Goal: Register for event/course

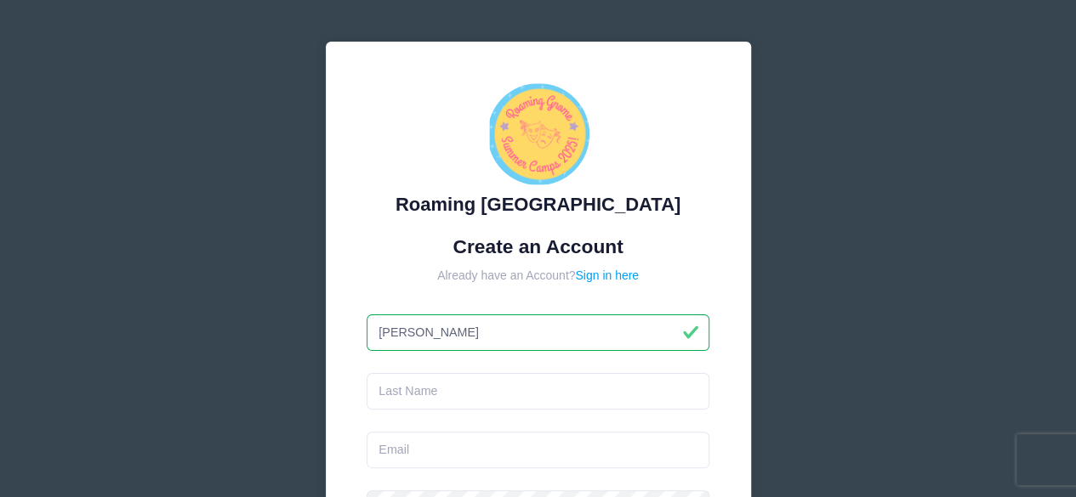
type input "[PERSON_NAME]"
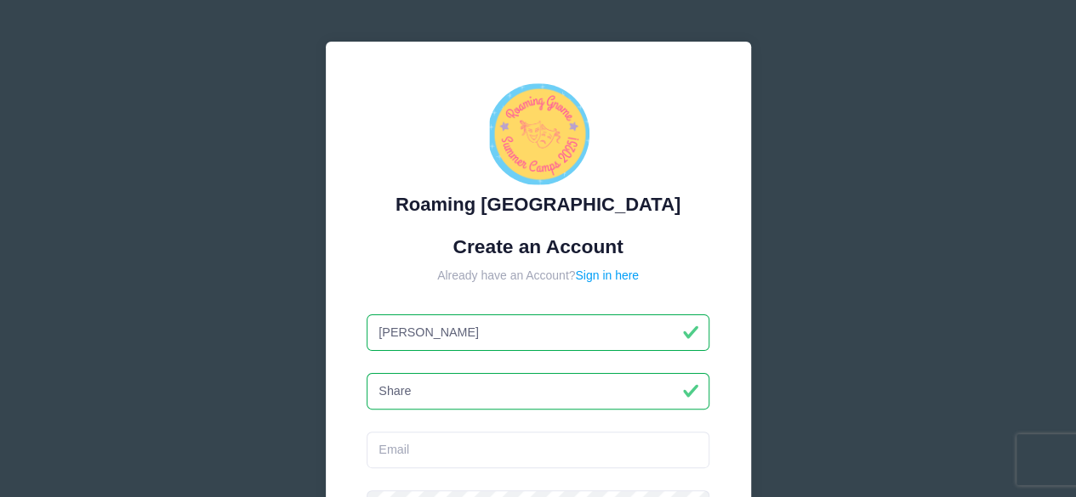
type input "Share"
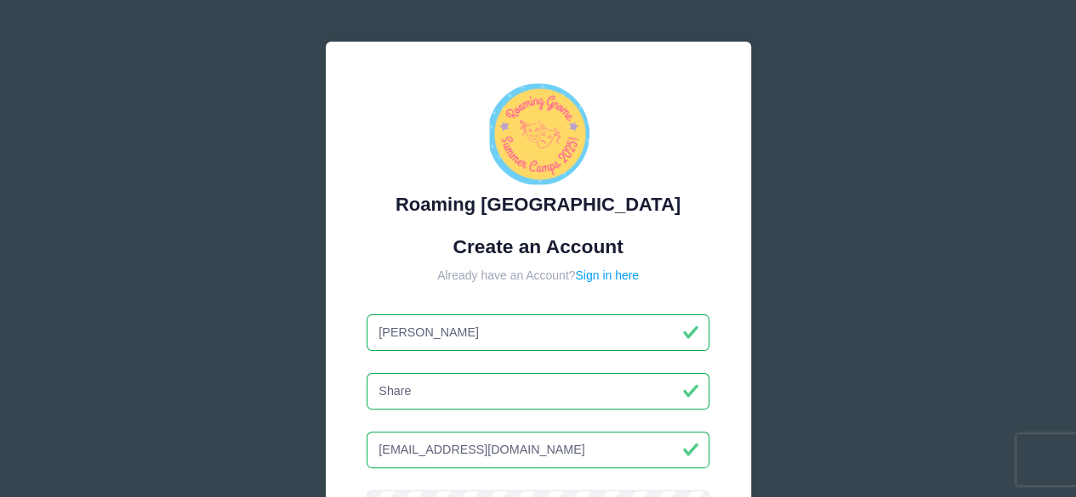
type input "[EMAIL_ADDRESS][DOMAIN_NAME]"
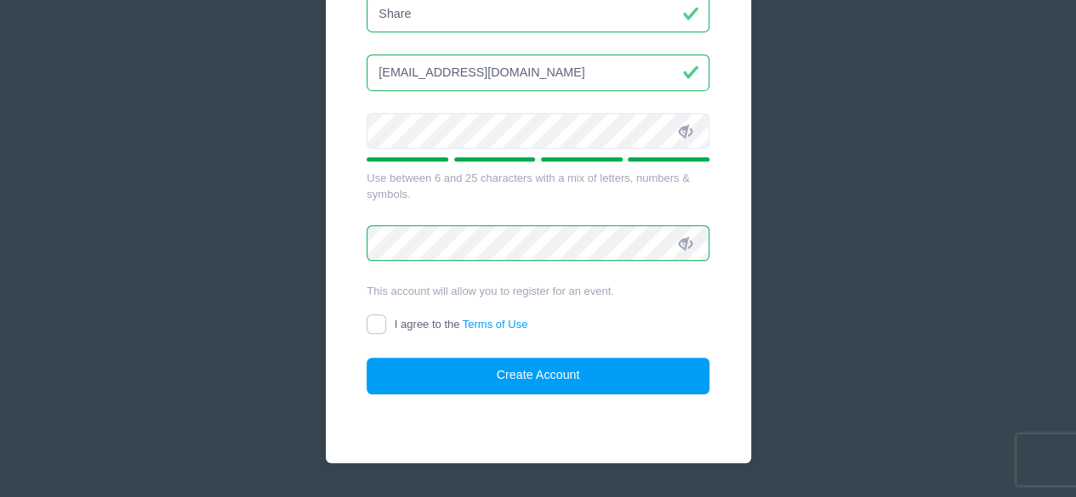
scroll to position [424, 0]
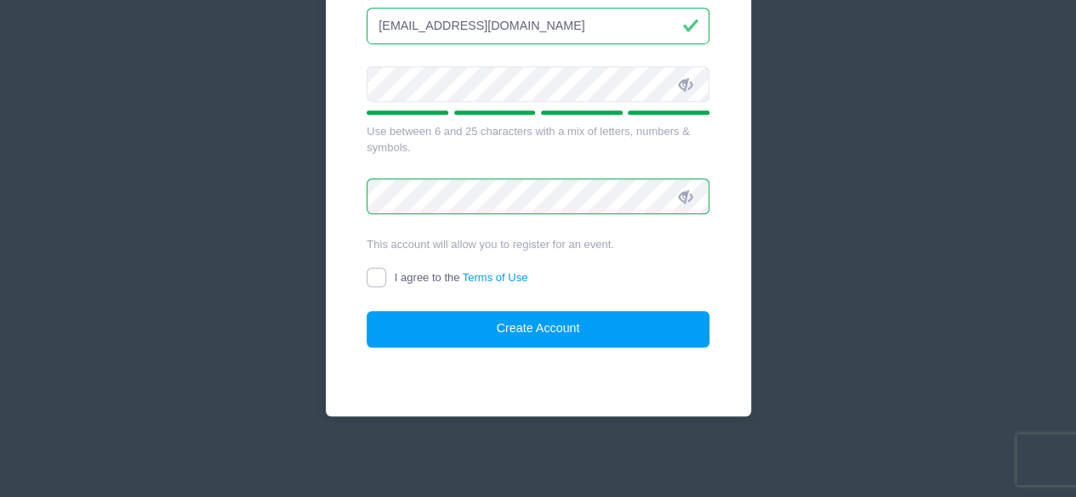
click at [383, 273] on input "I agree to the Terms of Use" at bounding box center [376, 278] width 20 height 20
checkbox input "true"
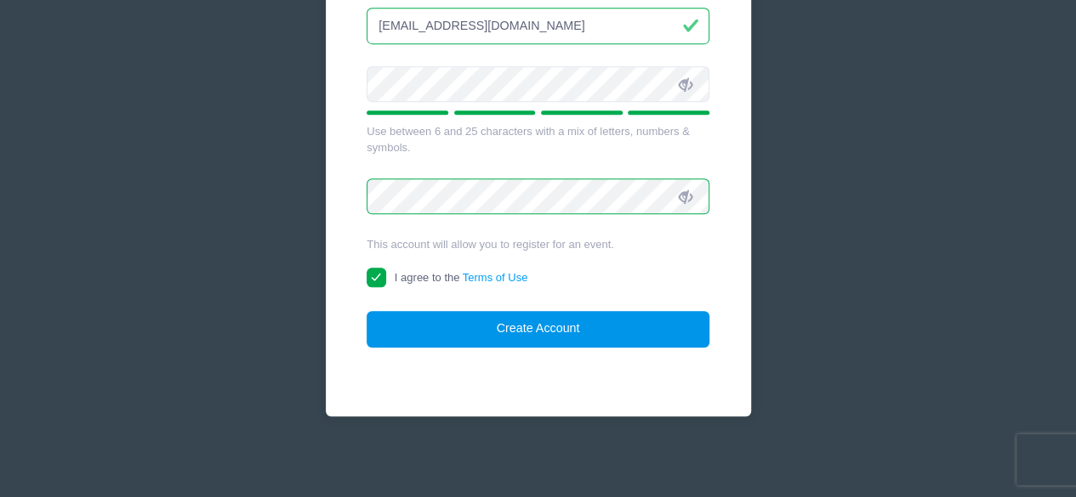
click at [430, 322] on button "Create Account" at bounding box center [537, 329] width 343 height 37
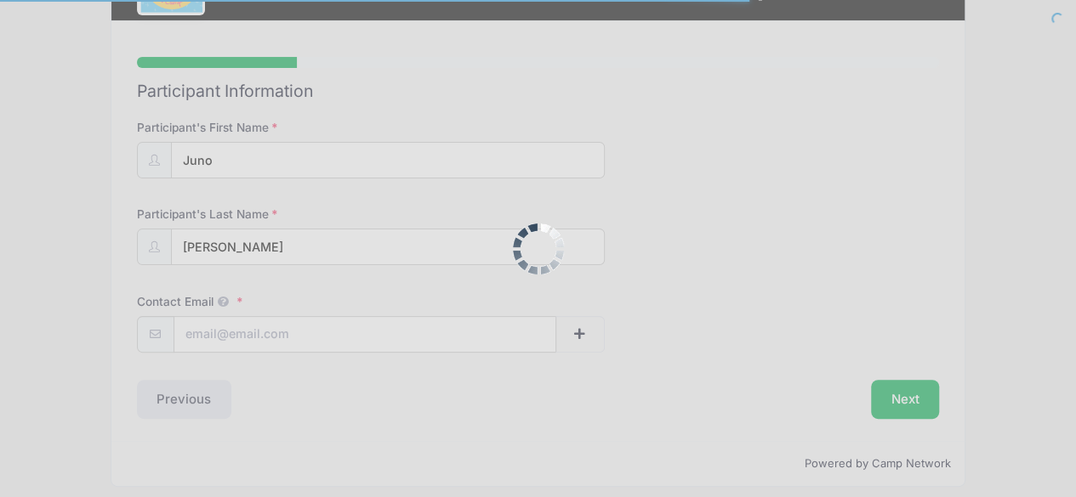
scroll to position [92, 0]
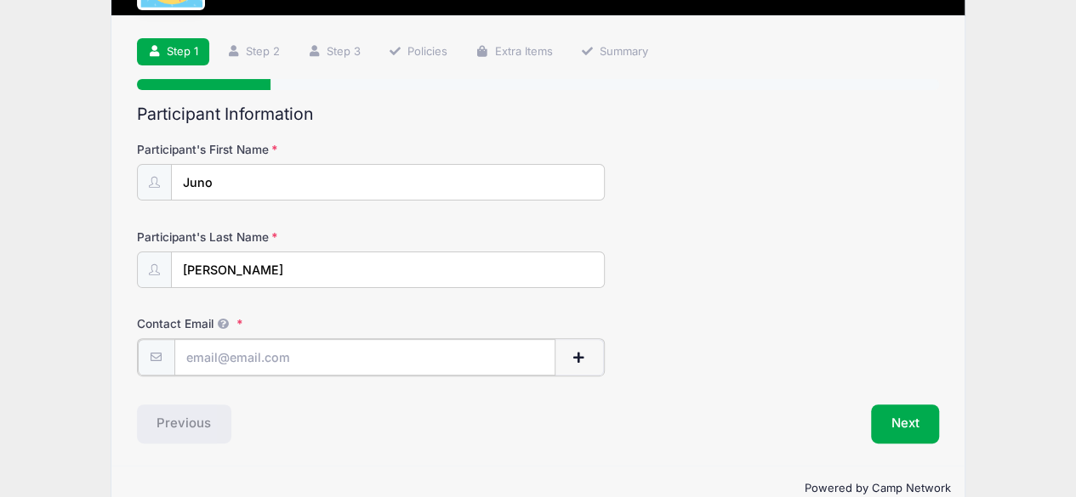
click at [403, 344] on input "Contact Email" at bounding box center [364, 357] width 381 height 37
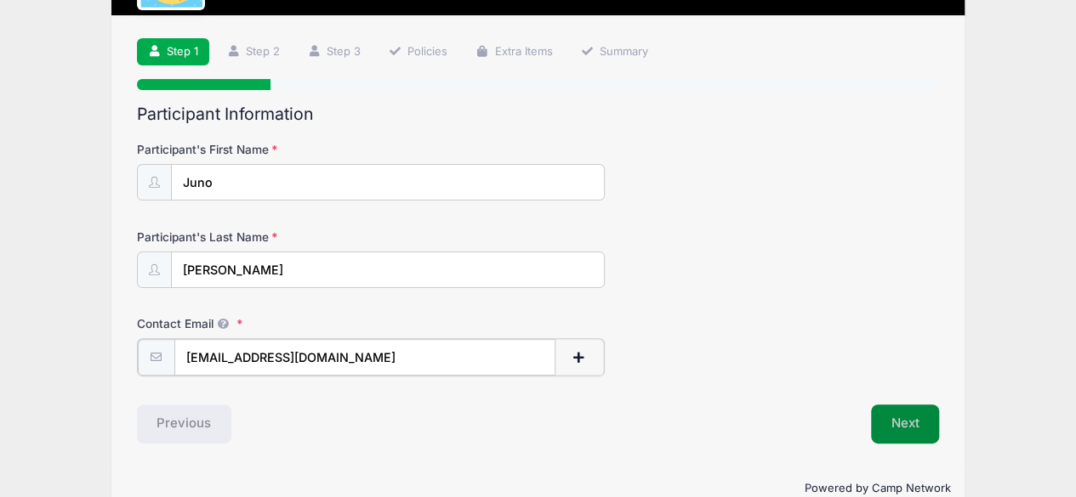
type input "[EMAIL_ADDRESS][DOMAIN_NAME]"
click at [910, 434] on button "Next" at bounding box center [905, 422] width 69 height 39
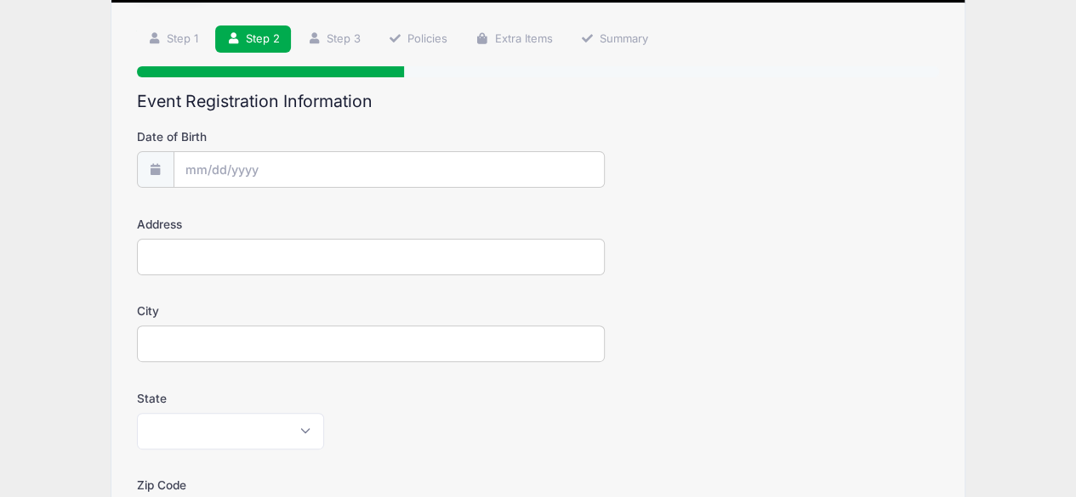
scroll to position [114, 0]
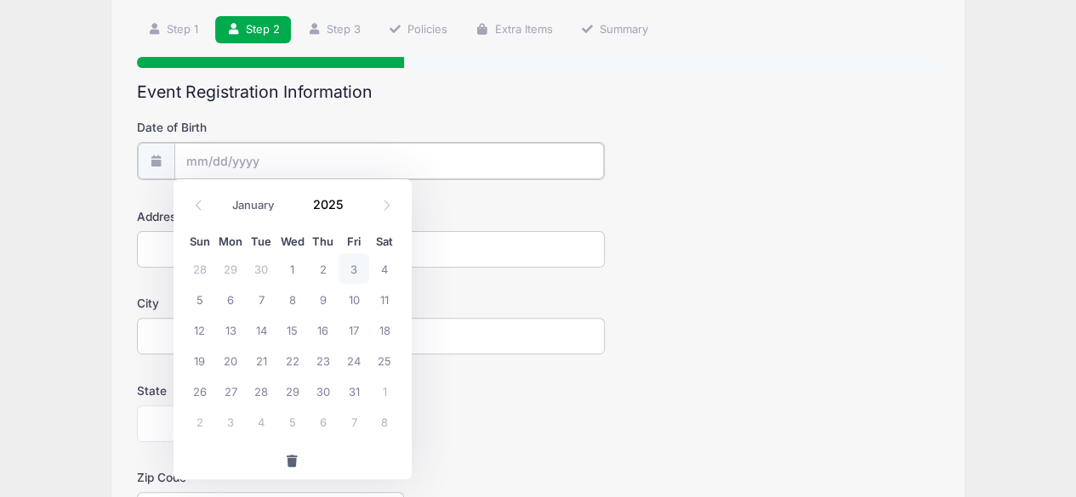
click at [272, 151] on input "Date of Birth" at bounding box center [388, 161] width 429 height 37
click at [212, 160] on input "Date of Birth" at bounding box center [388, 161] width 429 height 37
click at [537, 198] on form "Date of Birth Address City State Alabama Alaska American Samoa Arizona Arkansas…" at bounding box center [538, 483] width 803 height 728
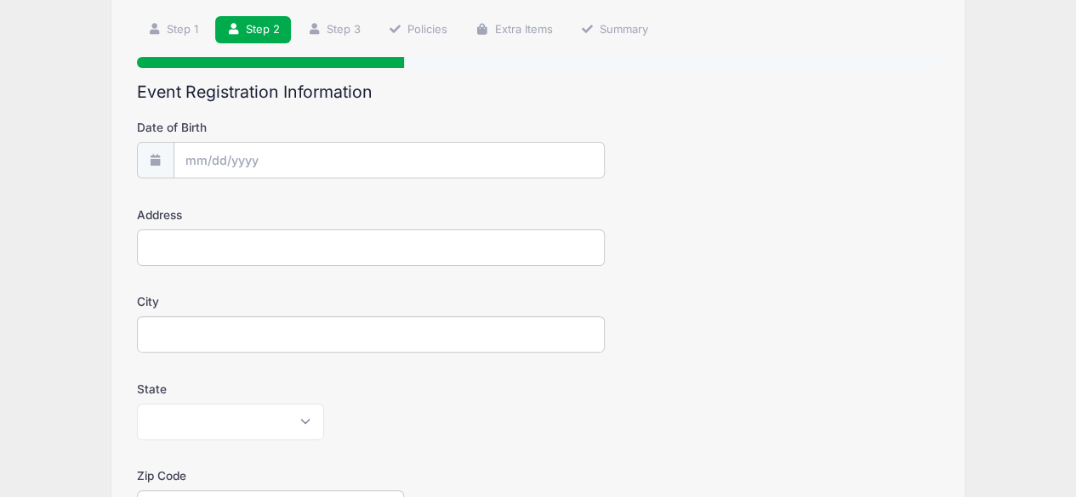
click at [157, 161] on icon at bounding box center [156, 160] width 14 height 11
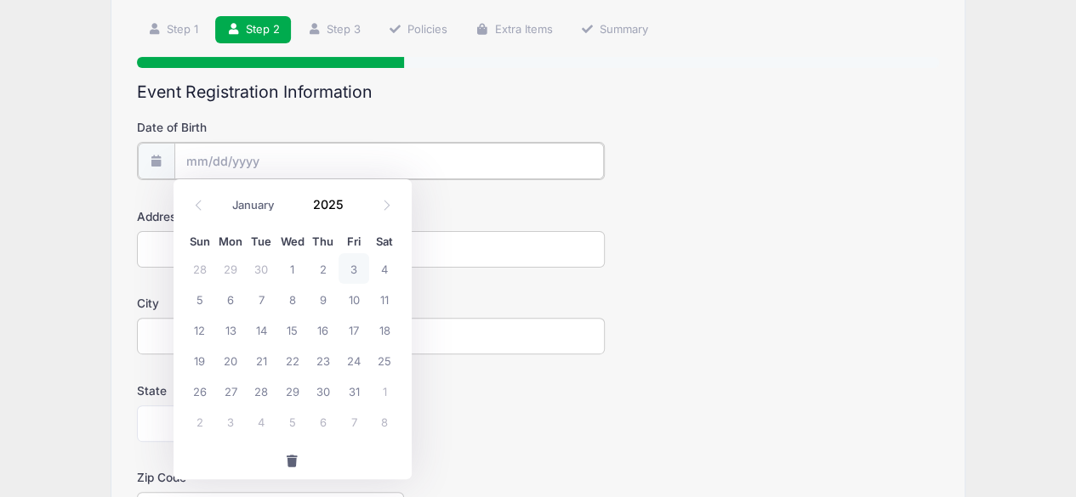
click at [215, 171] on input "Date of Birth" at bounding box center [388, 161] width 429 height 37
click at [201, 209] on icon at bounding box center [198, 205] width 11 height 11
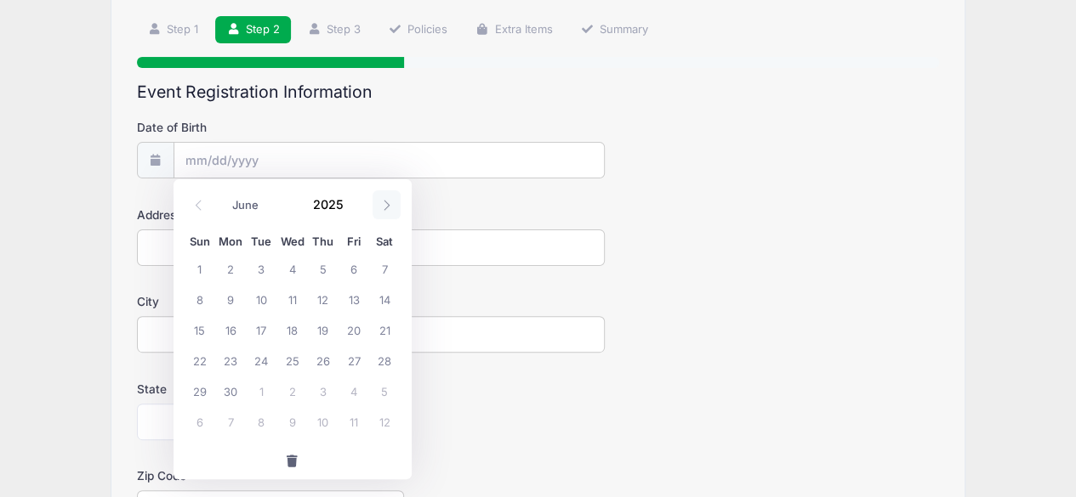
drag, startPoint x: 201, startPoint y: 209, endPoint x: 378, endPoint y: 205, distance: 176.9
click at [378, 205] on div "January February March April May June July August September October November De…" at bounding box center [292, 201] width 238 height 45
click at [198, 207] on icon at bounding box center [198, 205] width 11 height 11
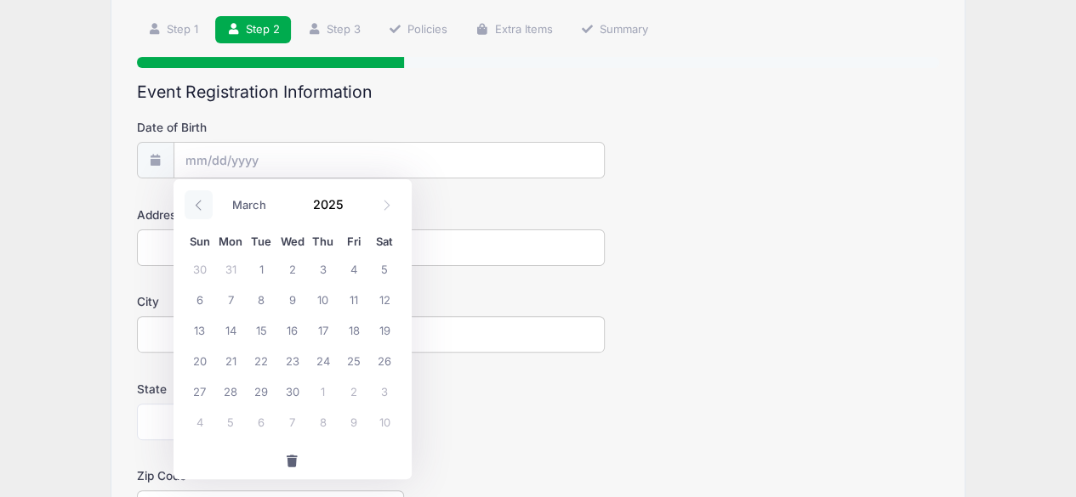
click at [198, 207] on icon at bounding box center [198, 205] width 11 height 11
select select "0"
click at [198, 207] on icon at bounding box center [198, 205] width 11 height 11
type input "2024"
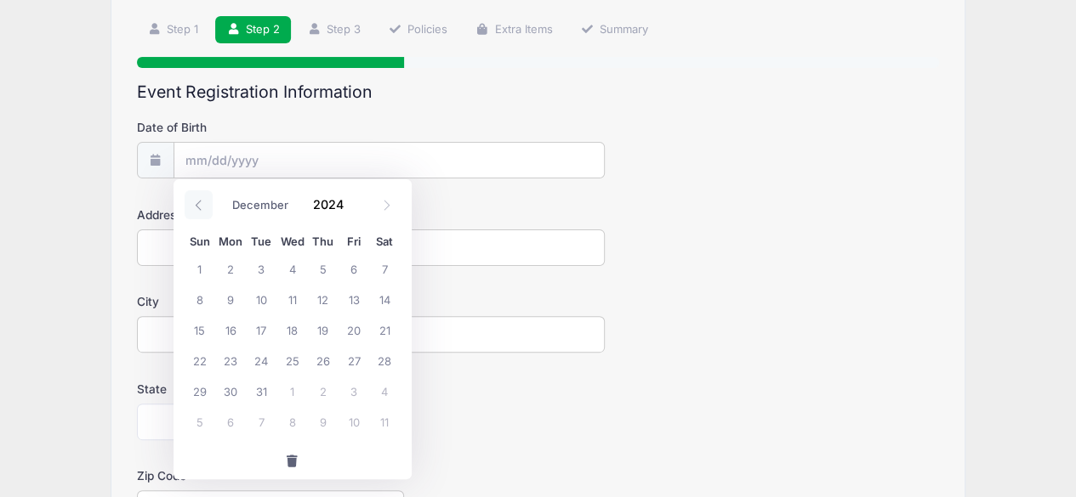
click at [198, 207] on icon at bounding box center [198, 205] width 11 height 11
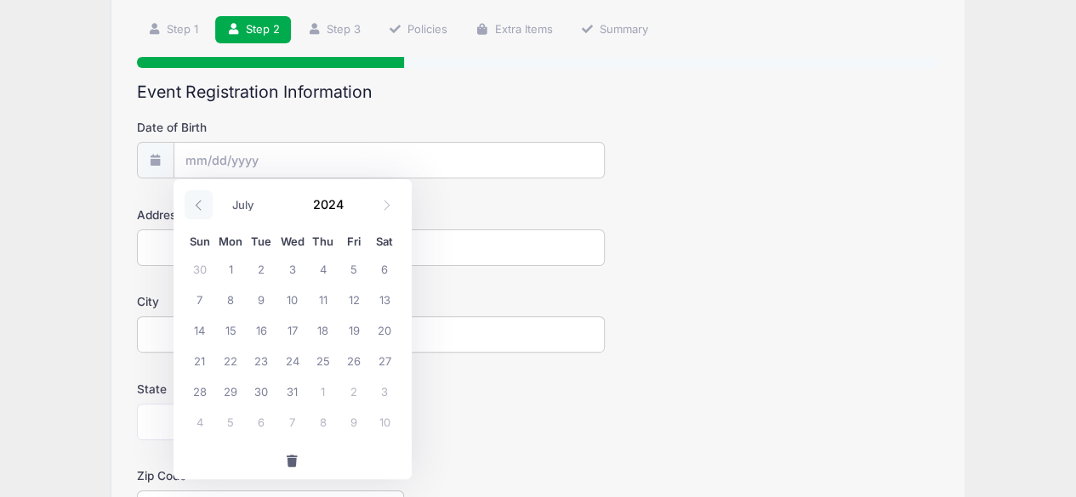
click at [198, 207] on icon at bounding box center [198, 205] width 11 height 11
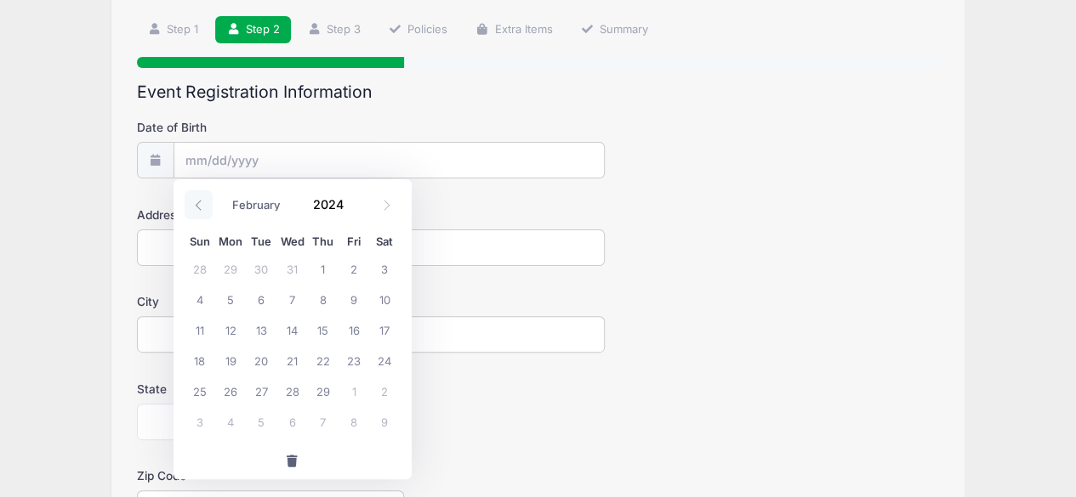
click at [198, 207] on icon at bounding box center [198, 205] width 11 height 11
select select "0"
click at [198, 207] on icon at bounding box center [198, 205] width 11 height 11
type input "2023"
select select "11"
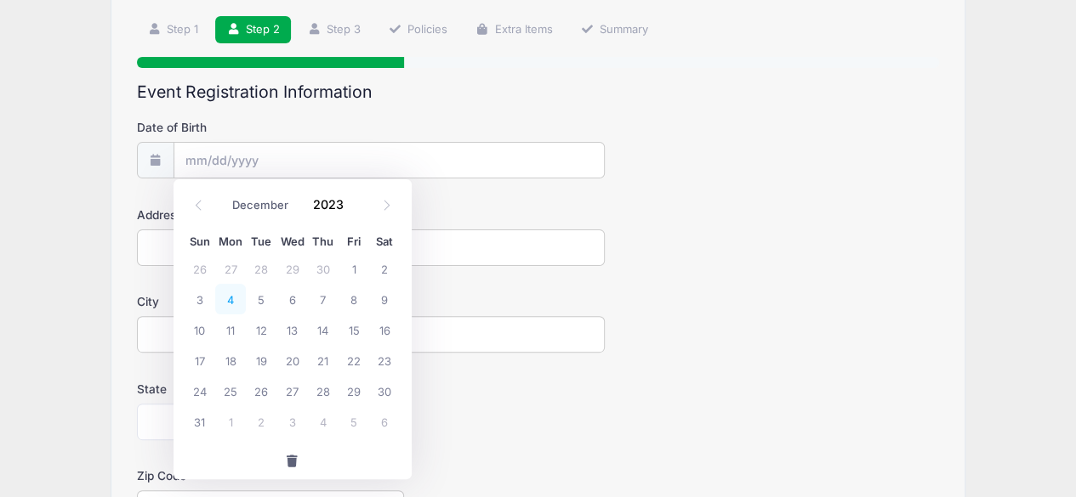
drag, startPoint x: 198, startPoint y: 207, endPoint x: 230, endPoint y: 300, distance: 98.7
click at [230, 300] on div "January February March April May June July August September October November De…" at bounding box center [292, 328] width 238 height 299
click at [230, 300] on span "4" at bounding box center [230, 299] width 31 height 31
type input "12/04/2023"
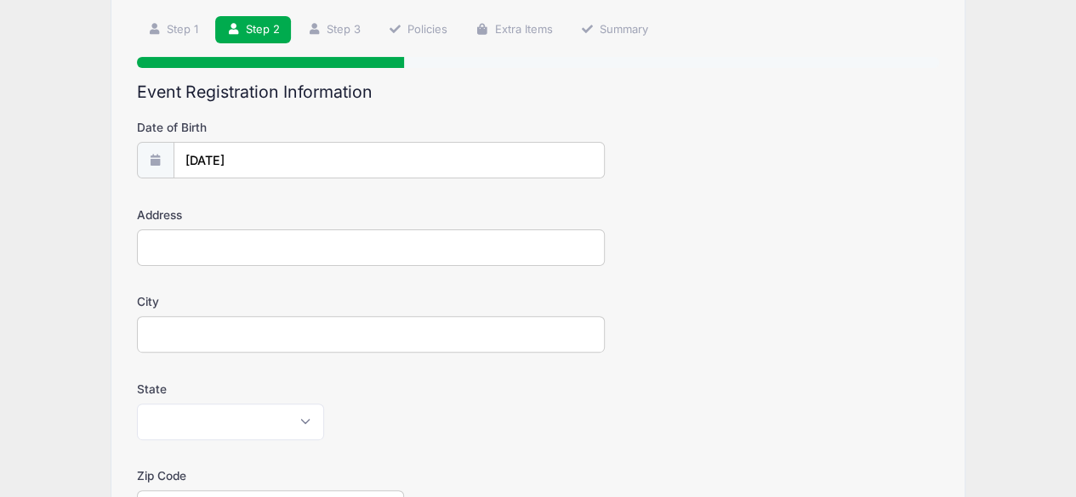
click at [230, 300] on label "City" at bounding box center [271, 301] width 268 height 17
click at [230, 316] on input "City" at bounding box center [371, 334] width 468 height 37
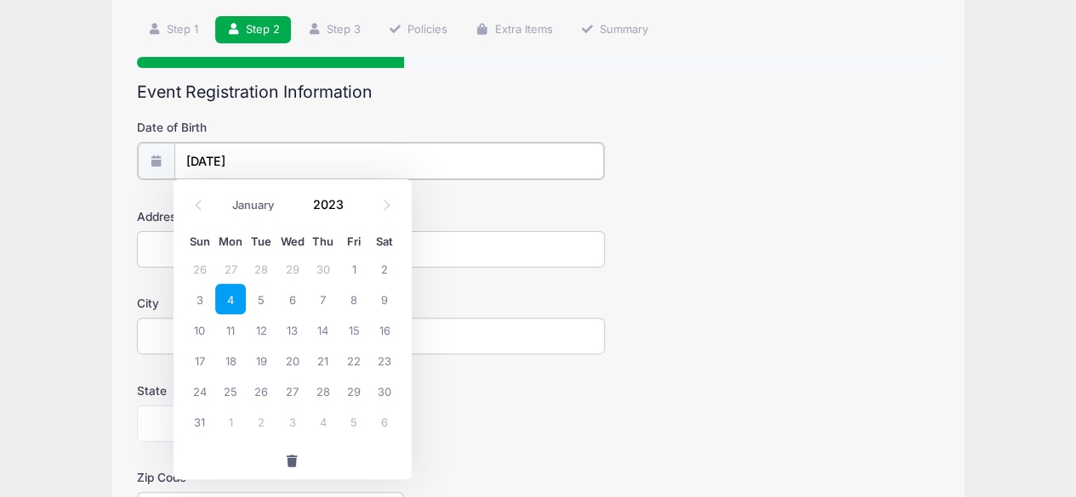
click at [201, 159] on input "12/04/2023" at bounding box center [388, 161] width 429 height 37
click at [190, 154] on input "12/04/2023" at bounding box center [388, 161] width 429 height 37
type input "2025"
click at [194, 208] on icon at bounding box center [198, 205] width 11 height 11
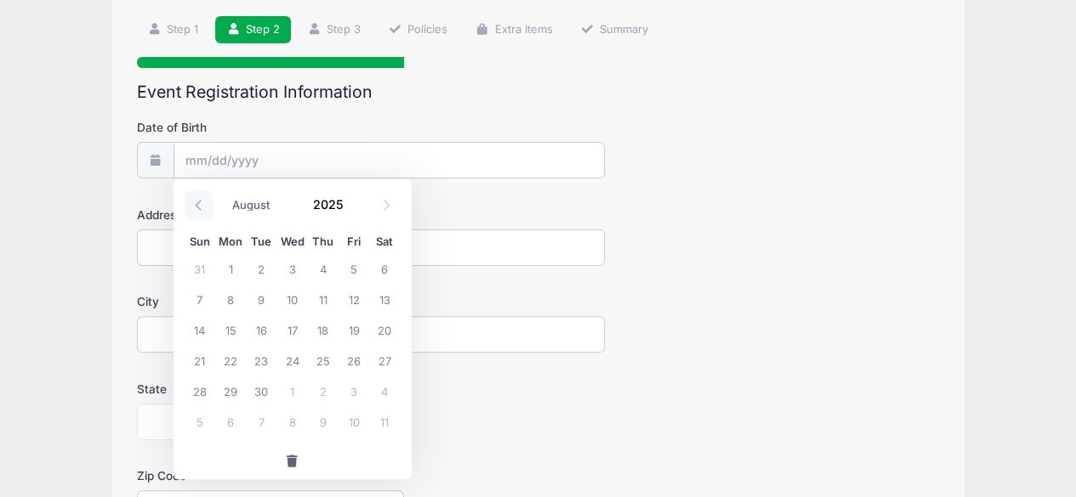
click at [194, 208] on icon at bounding box center [198, 205] width 11 height 11
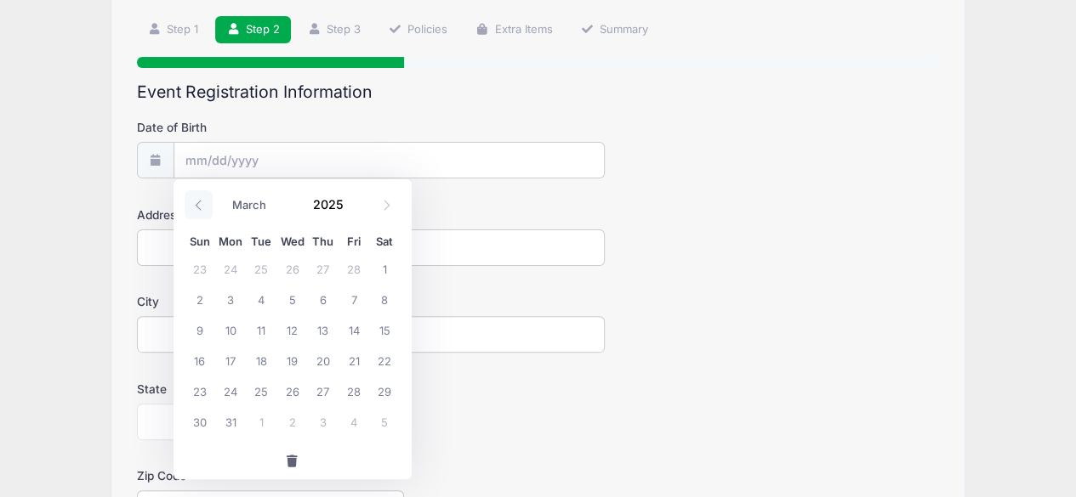
click at [194, 208] on icon at bounding box center [198, 205] width 11 height 11
select select "0"
click at [194, 208] on icon at bounding box center [198, 205] width 11 height 11
type input "2024"
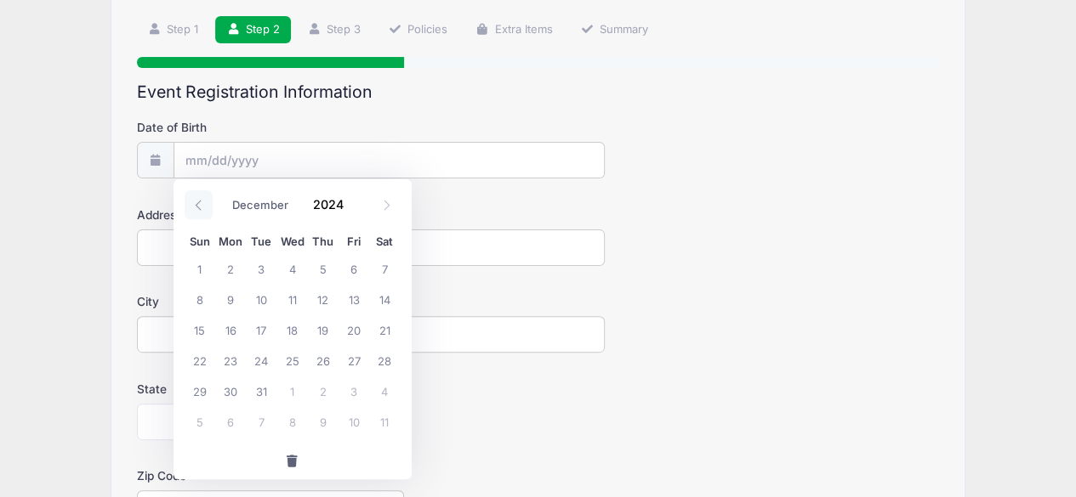
click at [194, 208] on icon at bounding box center [198, 205] width 11 height 11
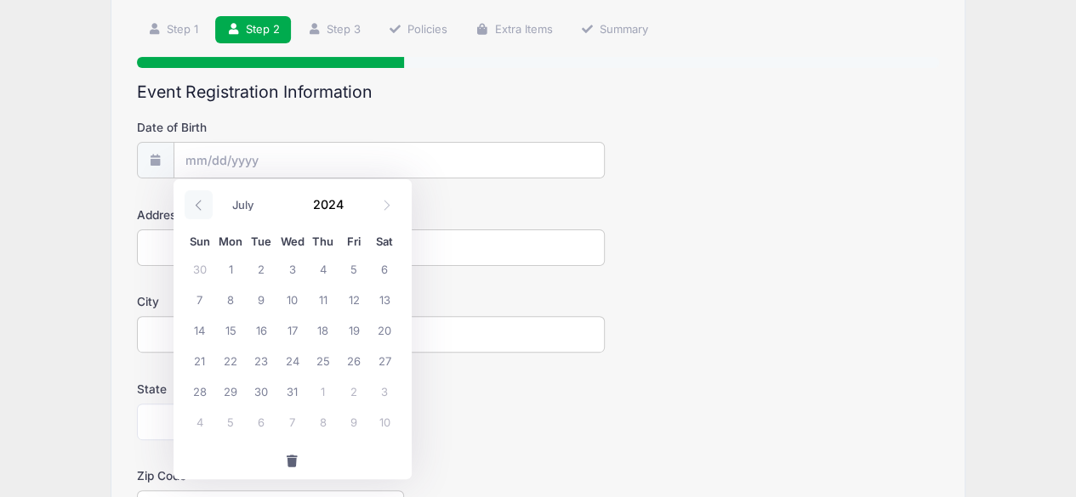
click at [194, 208] on icon at bounding box center [198, 205] width 11 height 11
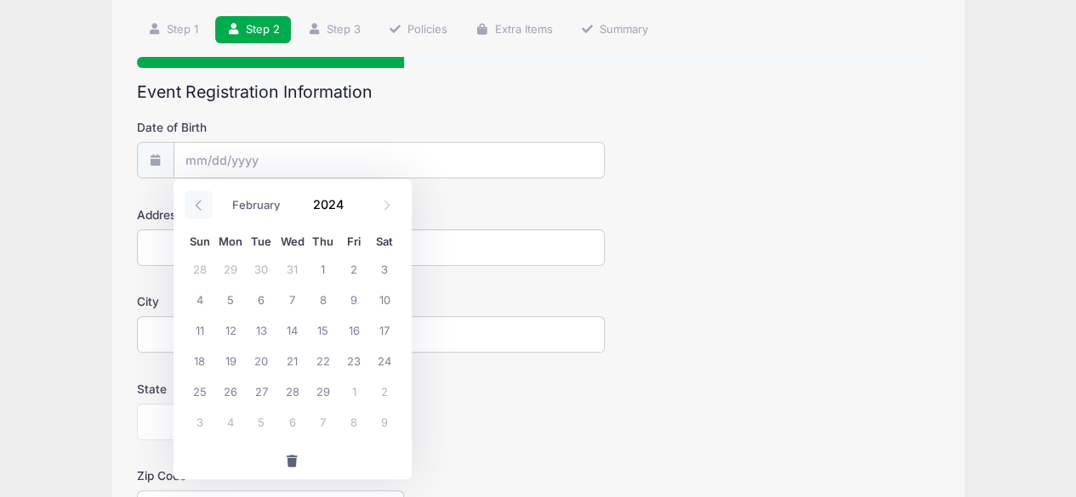
click at [194, 208] on icon at bounding box center [198, 205] width 11 height 11
select select "0"
click at [194, 208] on icon at bounding box center [198, 205] width 11 height 11
type input "2023"
click at [194, 208] on icon at bounding box center [198, 205] width 11 height 11
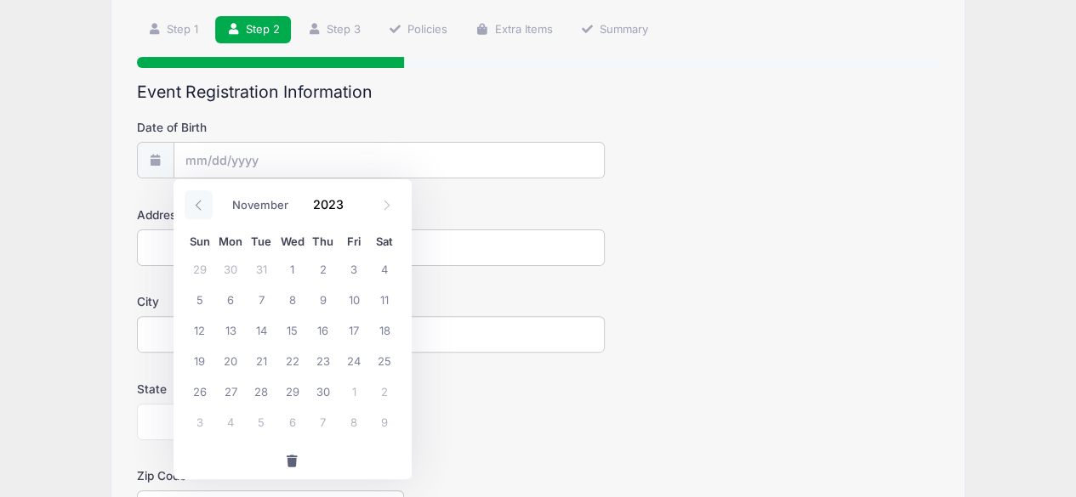
click at [194, 208] on icon at bounding box center [198, 205] width 11 height 11
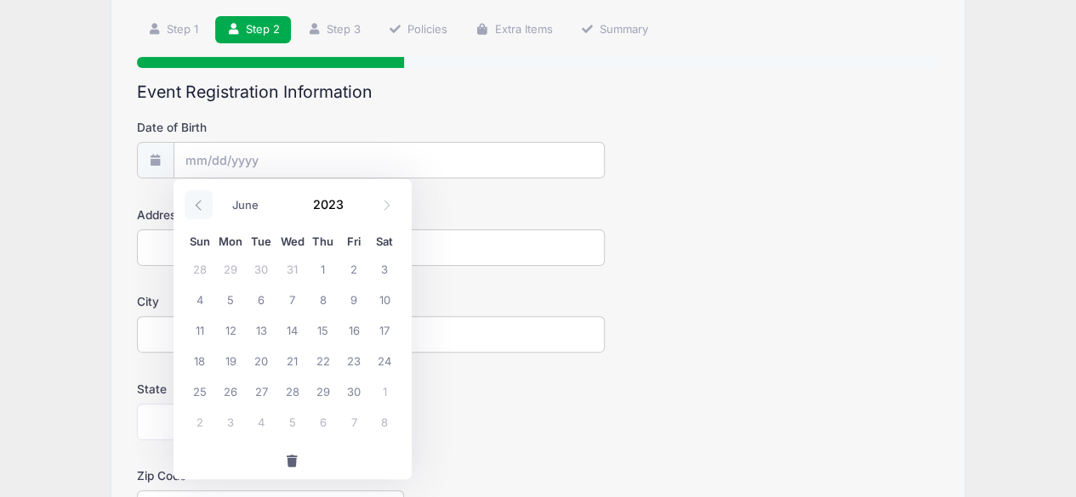
click at [194, 208] on icon at bounding box center [198, 205] width 11 height 11
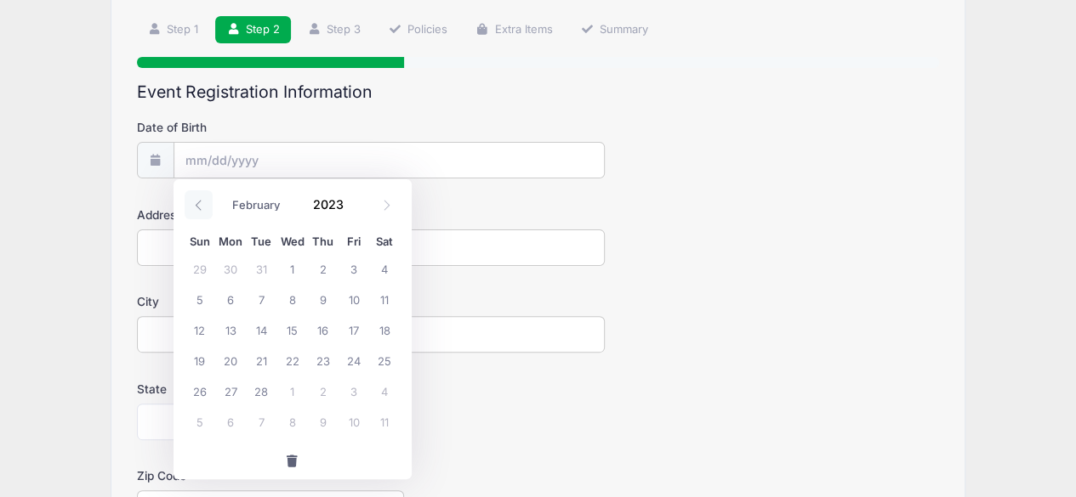
select select "0"
click at [194, 208] on icon at bounding box center [198, 205] width 11 height 11
type input "2022"
click at [194, 208] on icon at bounding box center [198, 205] width 11 height 11
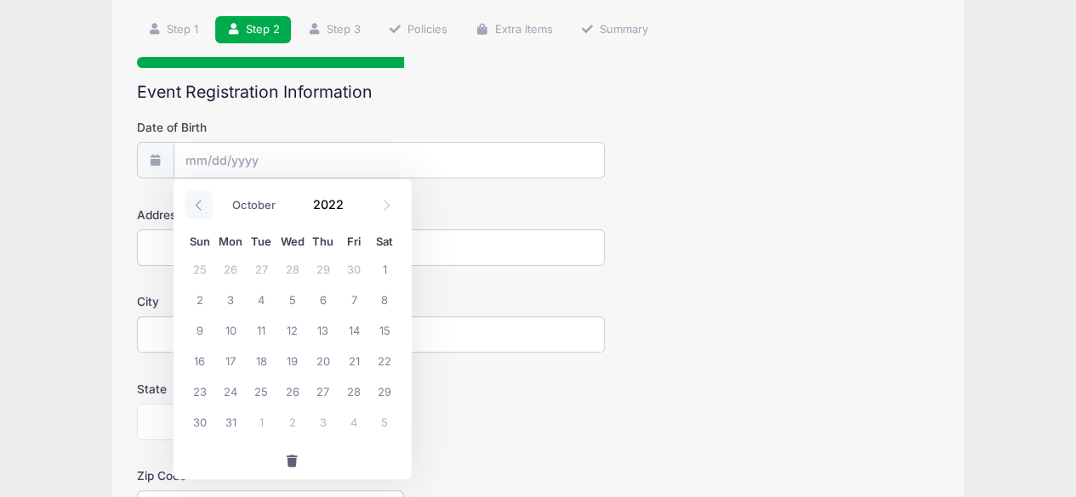
click at [194, 208] on icon at bounding box center [198, 205] width 11 height 11
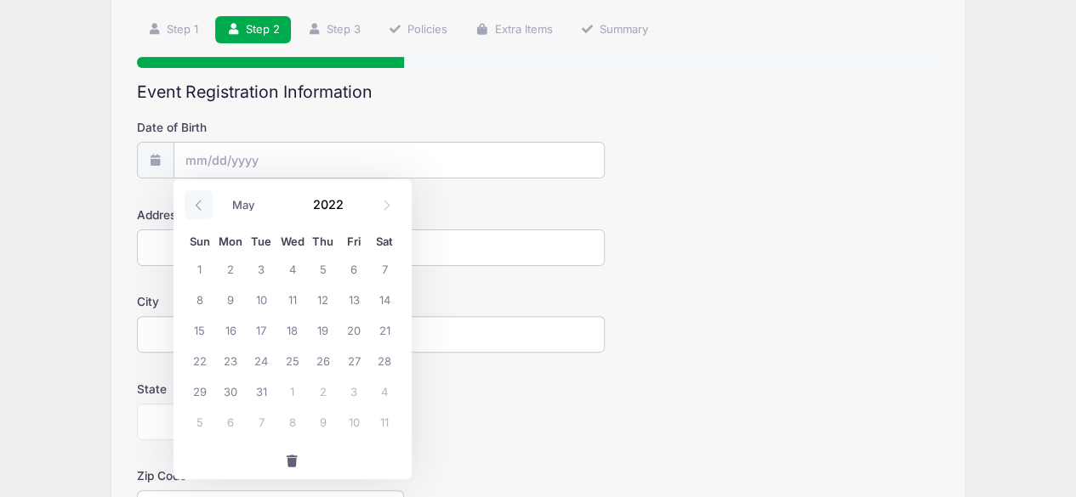
click at [194, 208] on icon at bounding box center [198, 205] width 11 height 11
select select "0"
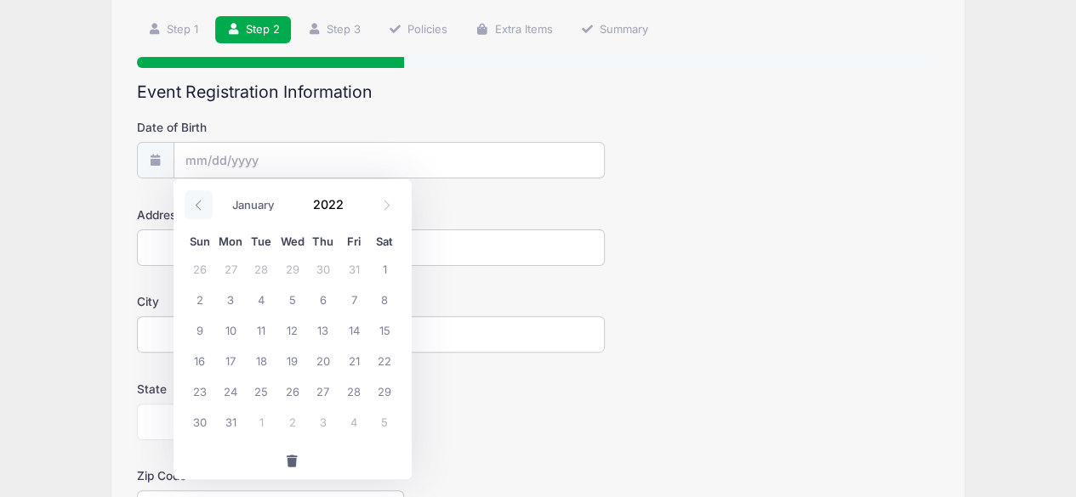
click at [194, 208] on icon at bounding box center [198, 205] width 11 height 11
type input "2021"
click at [194, 208] on icon at bounding box center [198, 205] width 11 height 11
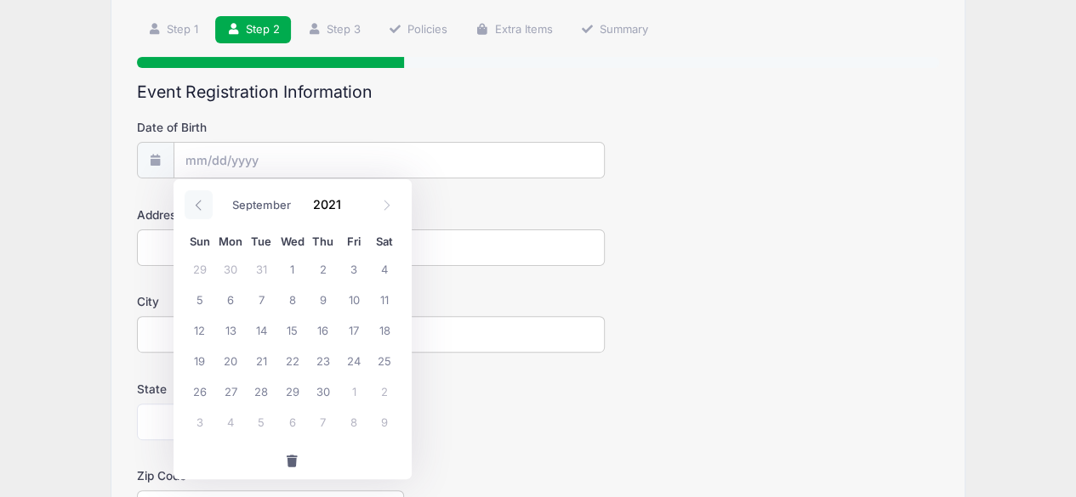
click at [194, 208] on icon at bounding box center [198, 205] width 11 height 11
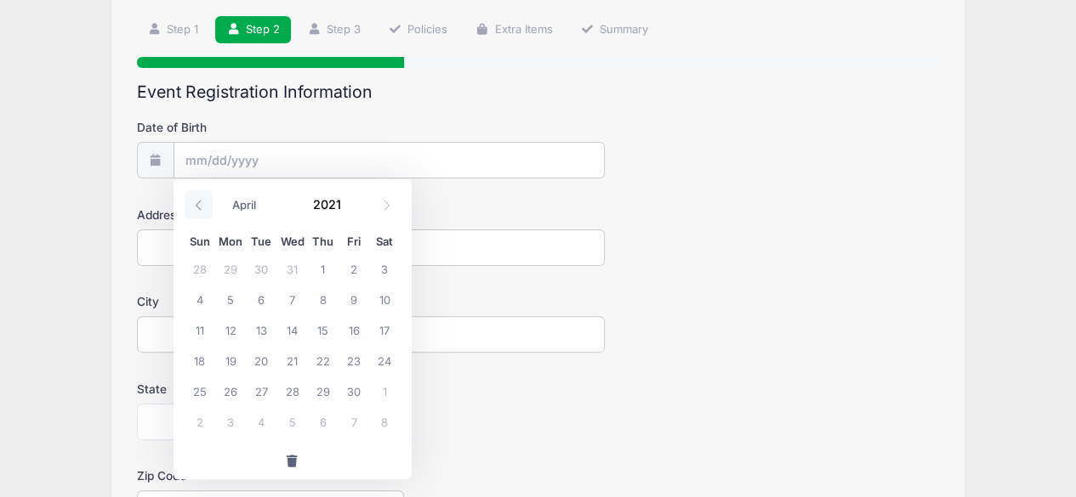
click at [194, 208] on icon at bounding box center [198, 205] width 11 height 11
select select "0"
click at [194, 208] on icon at bounding box center [198, 205] width 11 height 11
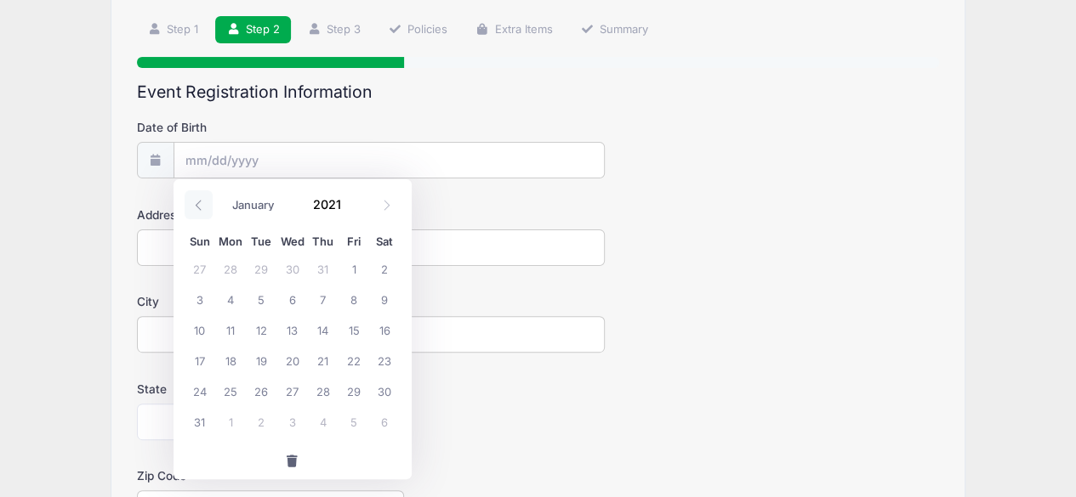
type input "2020"
click at [194, 208] on icon at bounding box center [198, 205] width 11 height 11
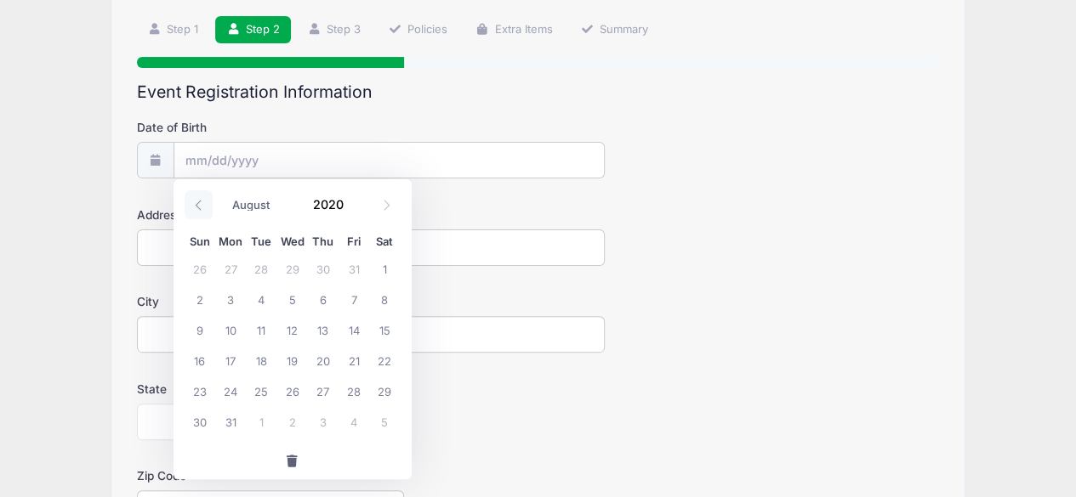
click at [194, 208] on icon at bounding box center [198, 205] width 11 height 11
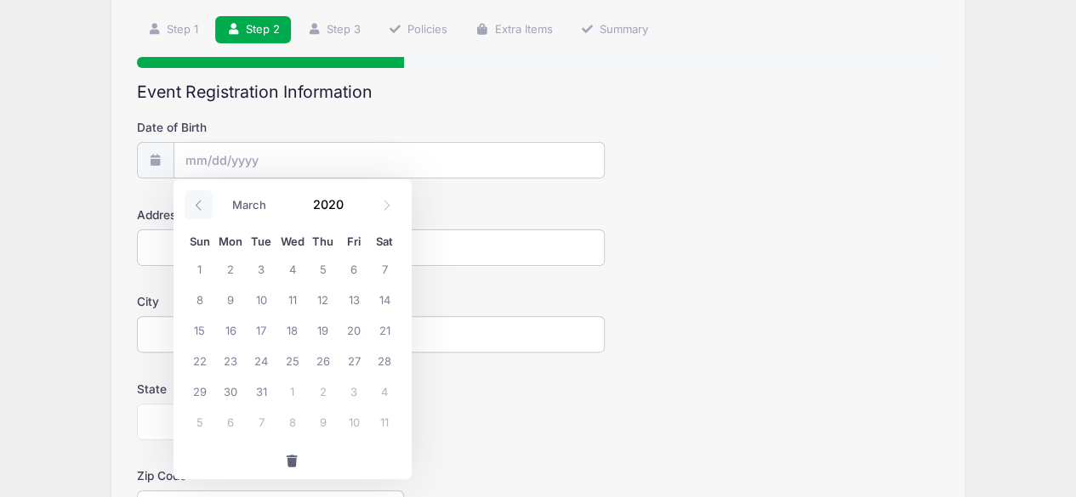
click at [194, 208] on icon at bounding box center [198, 205] width 11 height 11
select select "0"
click at [344, 298] on span "10" at bounding box center [353, 299] width 31 height 31
type input "01/10/2020"
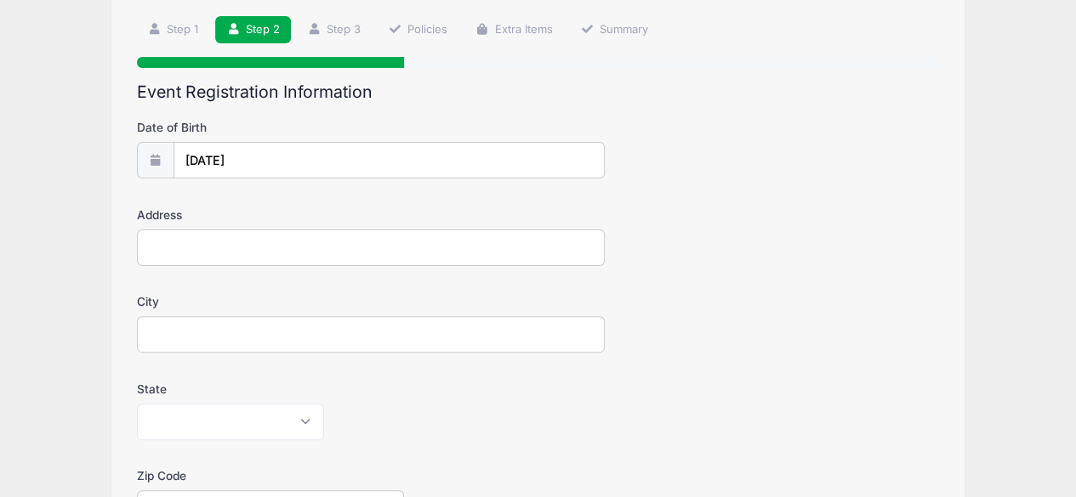
click at [243, 237] on input "Address" at bounding box center [371, 248] width 468 height 37
type input "1327 Clayton"
type input "e"
type input "Denver"
select select "CO"
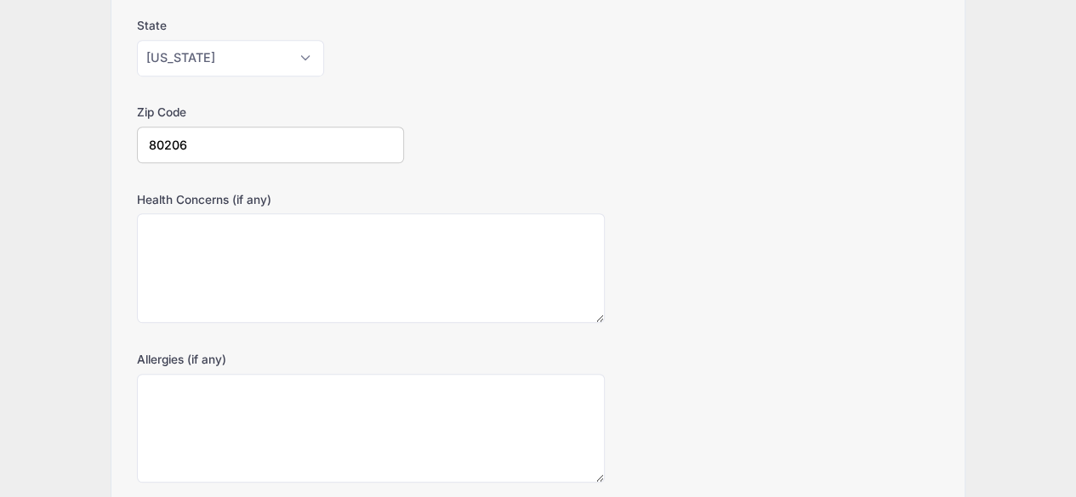
scroll to position [615, 0]
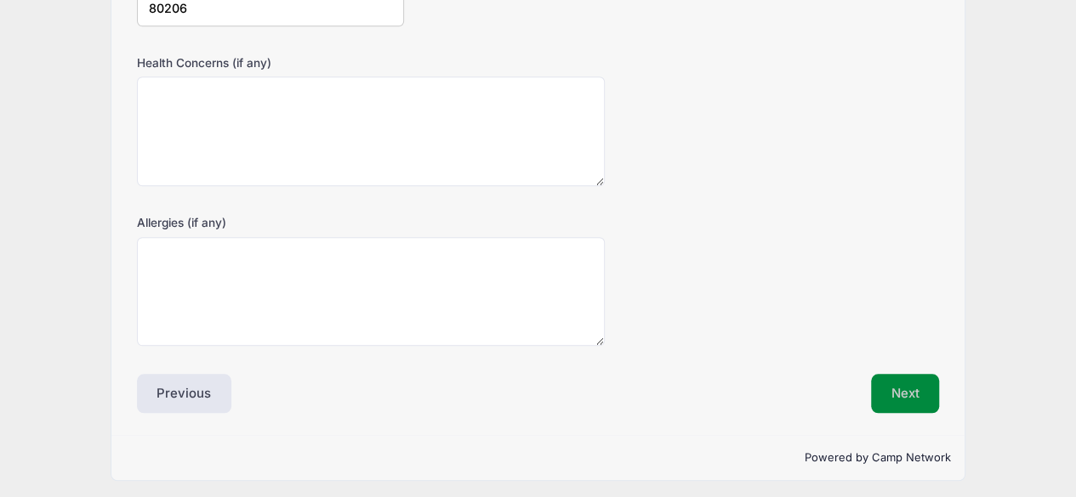
type input "80206"
click at [933, 400] on button "Next" at bounding box center [905, 393] width 69 height 39
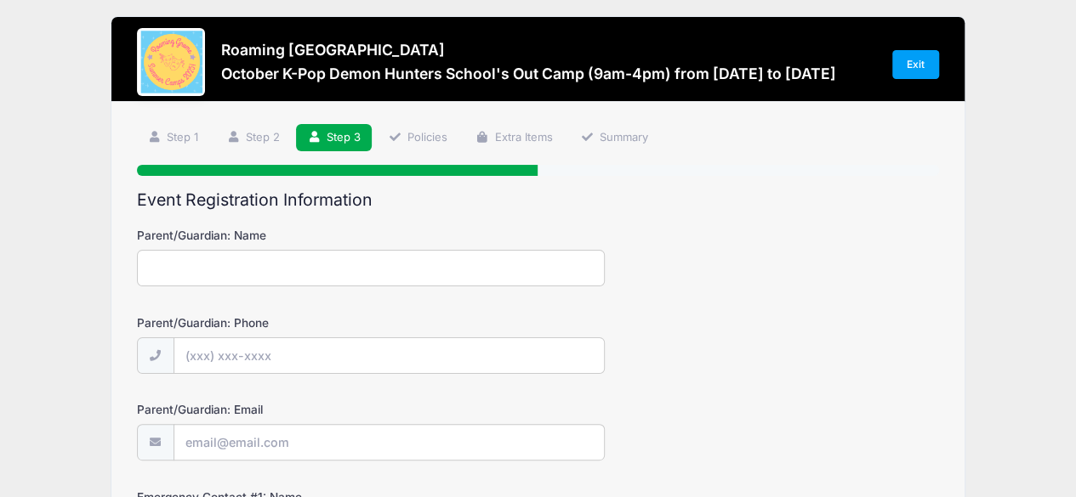
scroll to position [0, 0]
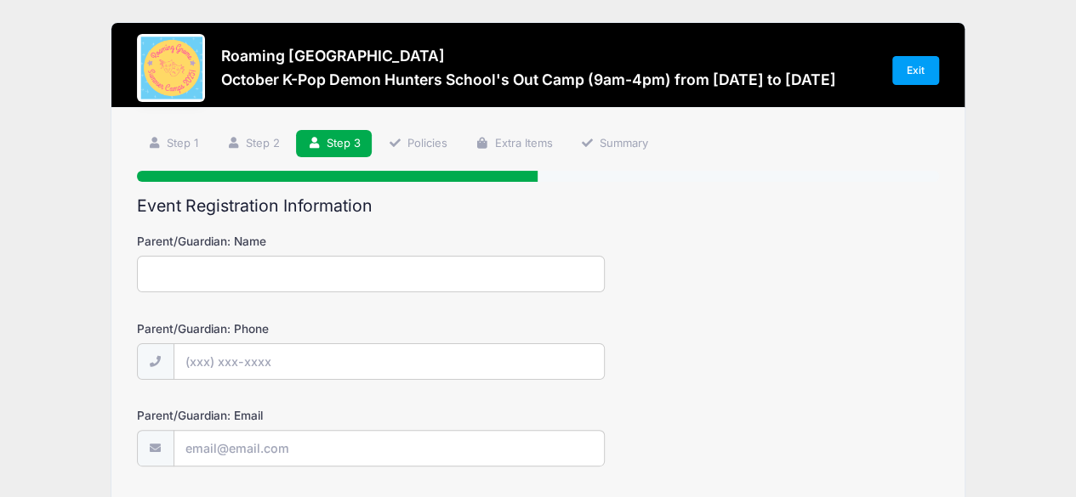
click at [409, 271] on input "Parent/Guardian: Name" at bounding box center [371, 274] width 468 height 37
type input "Sara Share"
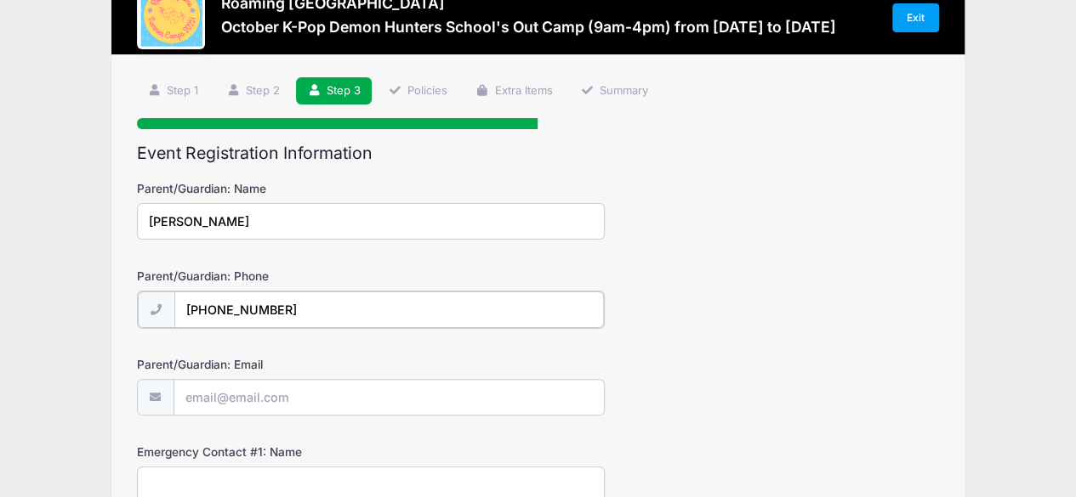
scroll to position [67, 0]
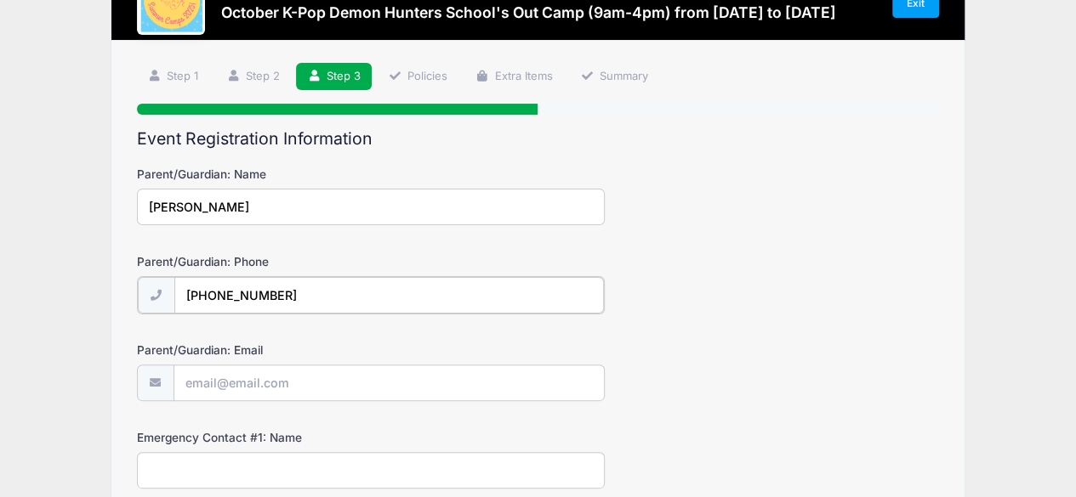
type input "(917) 450-1517"
click at [288, 394] on input "Parent/Guardian: Email" at bounding box center [388, 382] width 429 height 37
type input "[EMAIL_ADDRESS][DOMAIN_NAME]"
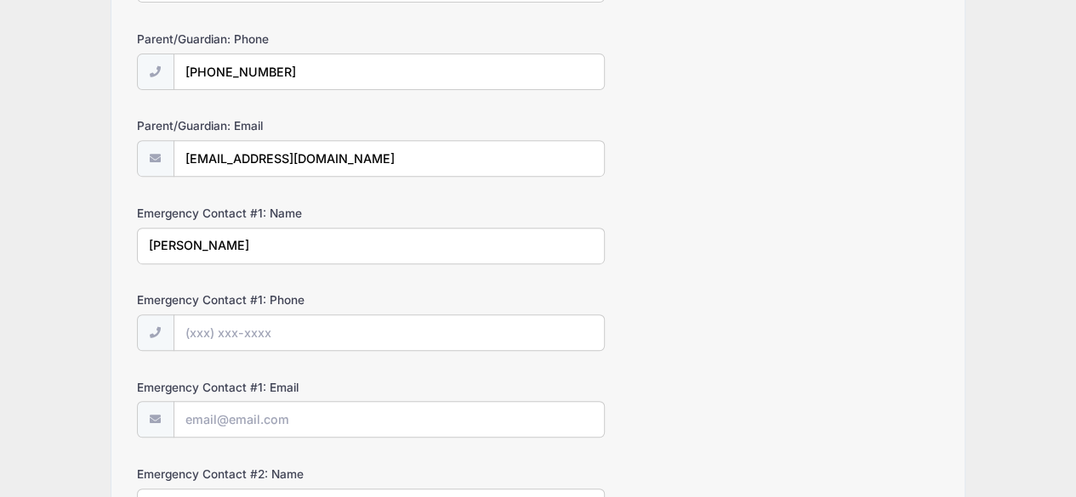
type input "Sara Share"
type input "(917) 450-1517"
type input "[EMAIL_ADDRESS][DOMAIN_NAME]"
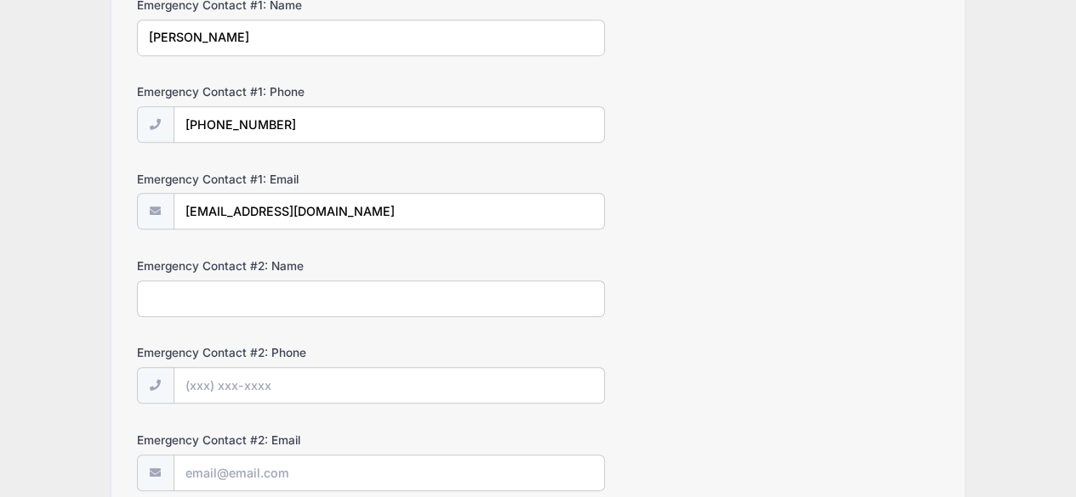
scroll to position [503, 0]
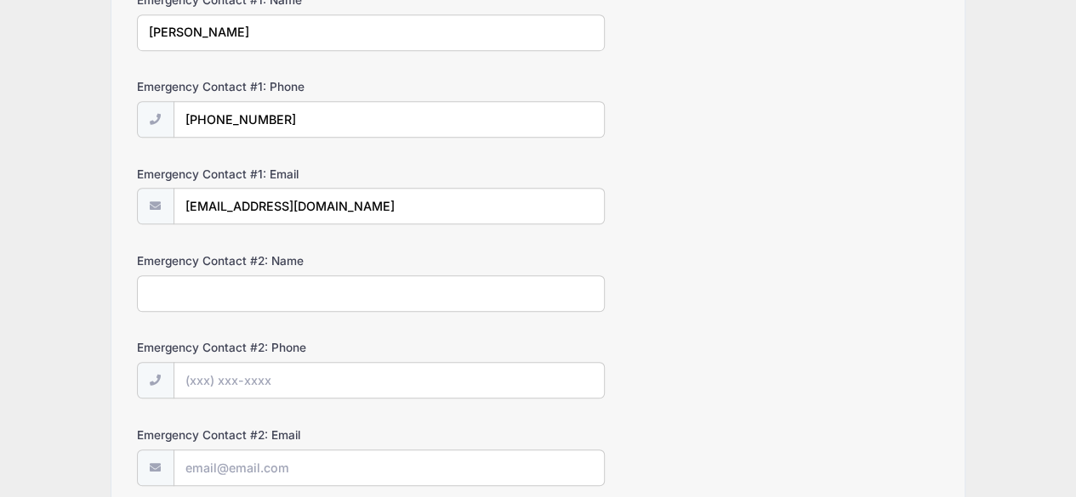
type input "D"
type input "Justin Sims"
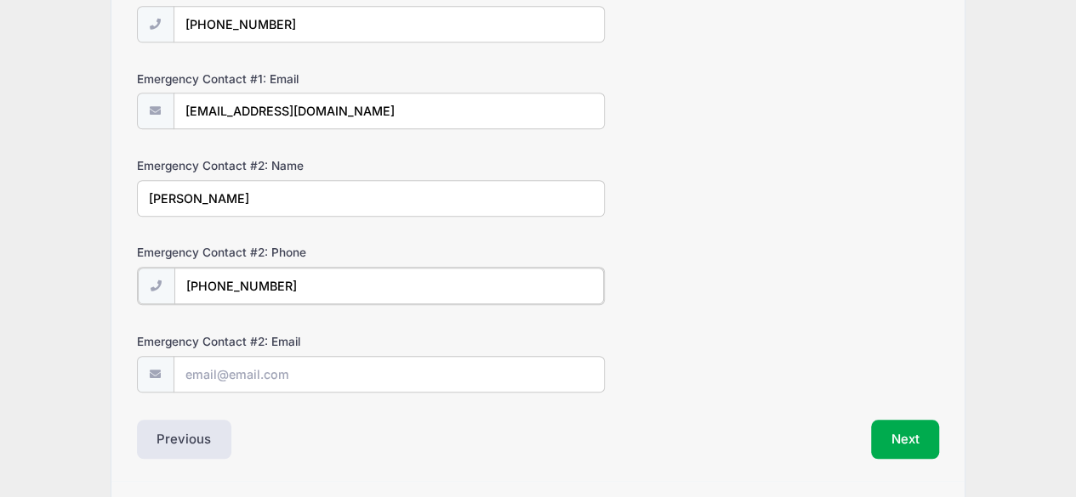
scroll to position [600, 0]
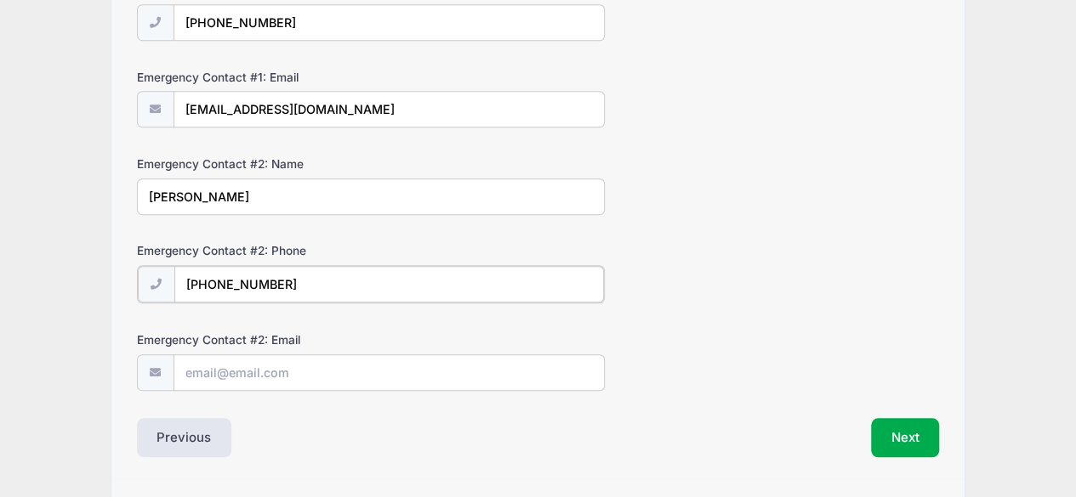
type input "(917) 553-8467"
click at [253, 354] on input "Emergency Contact #2: Email" at bounding box center [388, 372] width 429 height 37
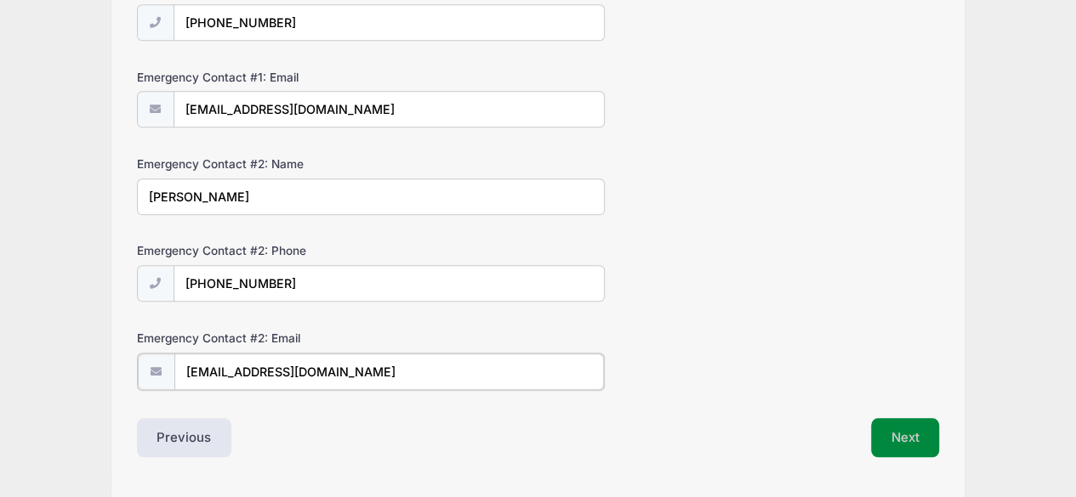
type input "justindavidsims@gmail.com"
click at [900, 428] on button "Next" at bounding box center [905, 436] width 69 height 39
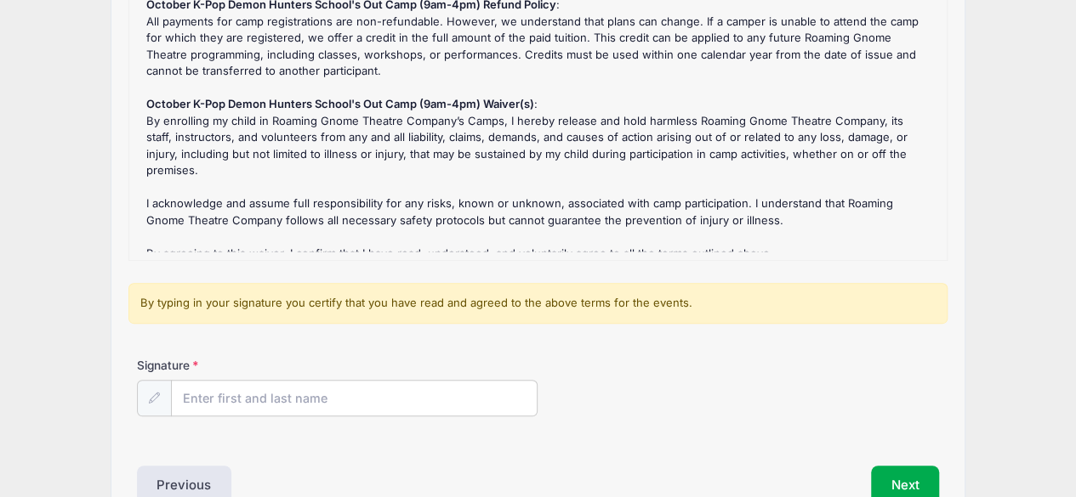
scroll to position [235, 0]
click at [320, 392] on input "Signature" at bounding box center [355, 398] width 366 height 37
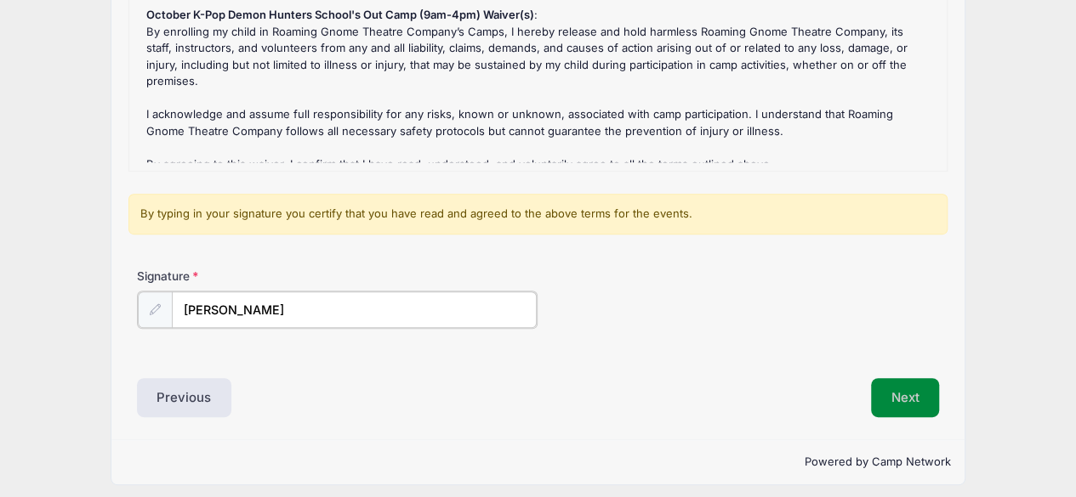
type input "Sara Share"
click at [903, 389] on button "Next" at bounding box center [905, 397] width 69 height 39
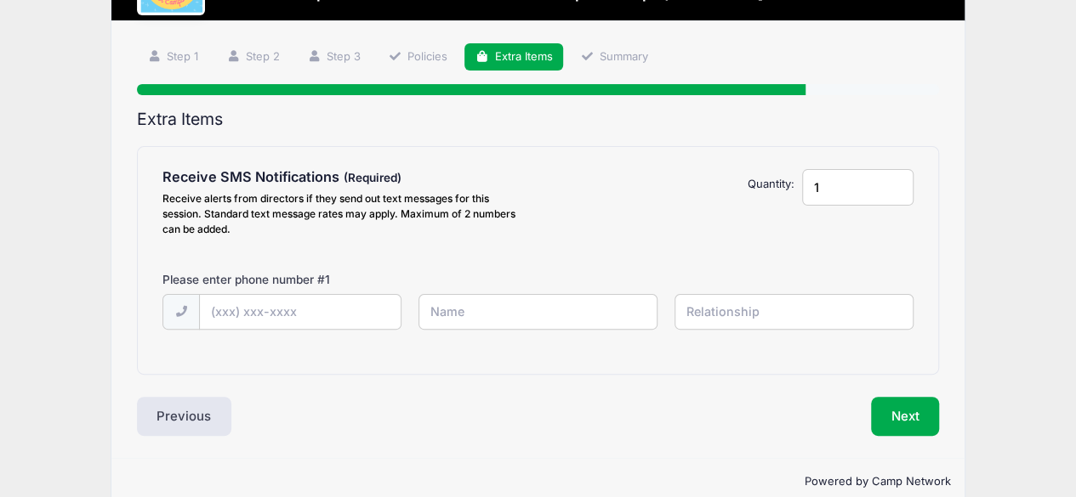
scroll to position [100, 0]
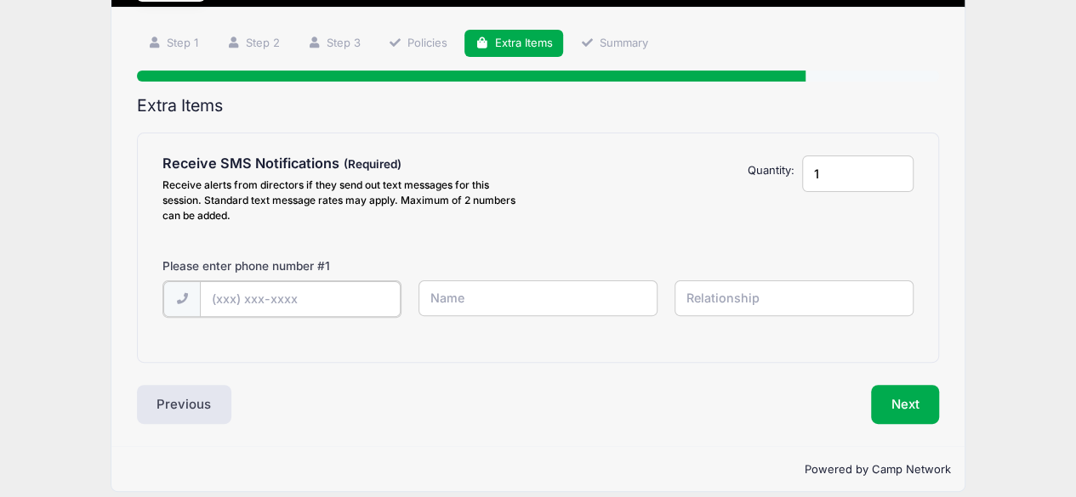
click at [270, 310] on input "text" at bounding box center [300, 299] width 201 height 37
type input "(917) 450-1517"
type input "Sara Share"
type input "M"
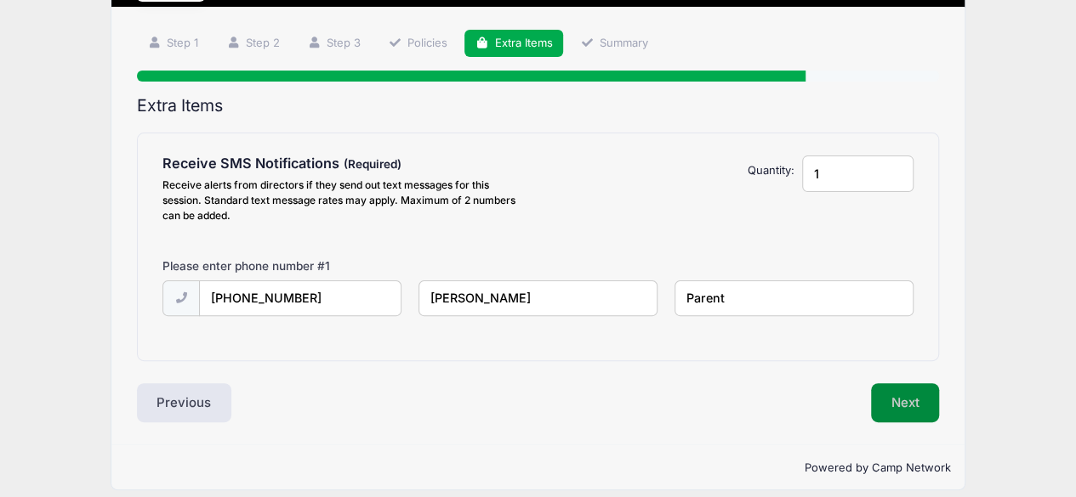
type input "Parent"
click at [899, 412] on button "Next" at bounding box center [905, 402] width 69 height 39
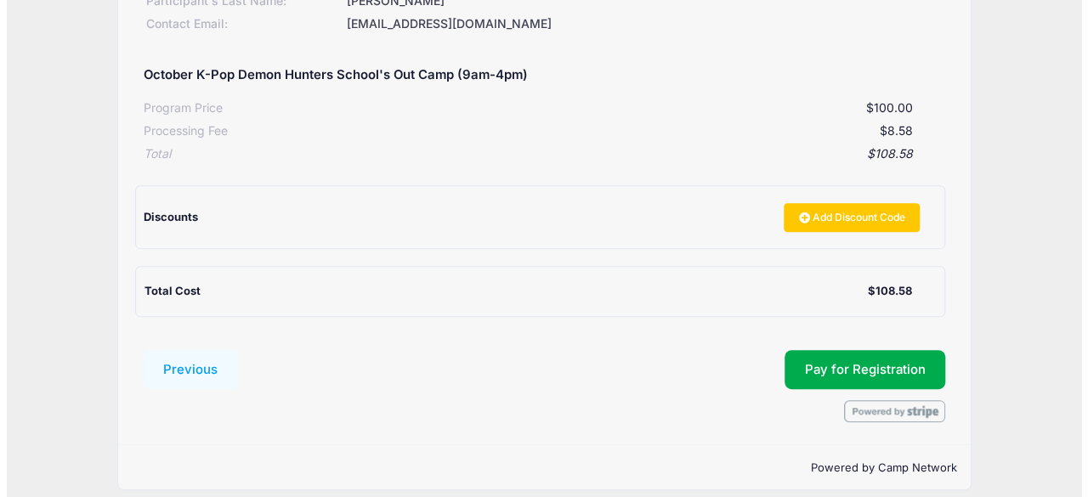
scroll to position [298, 0]
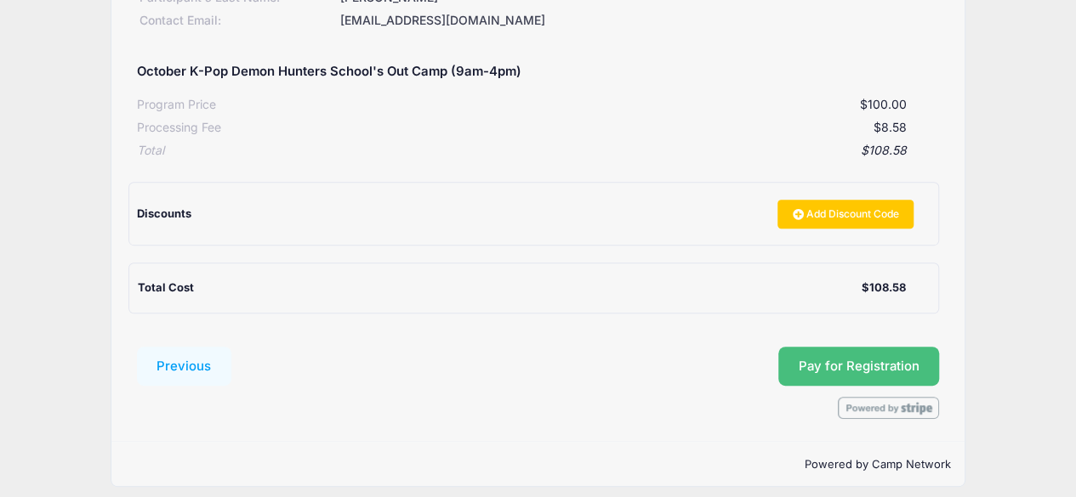
click at [830, 360] on button "Pay for Registration" at bounding box center [859, 366] width 162 height 39
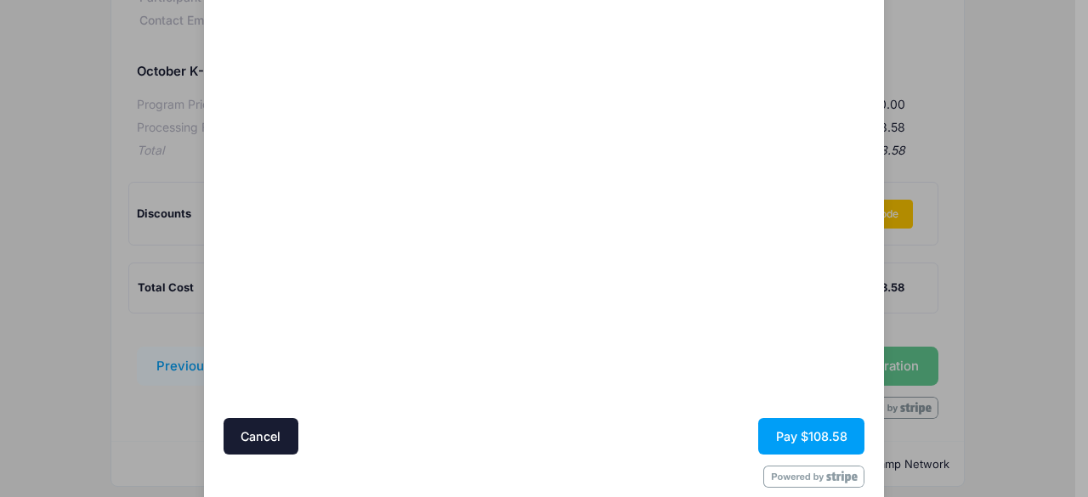
scroll to position [184, 0]
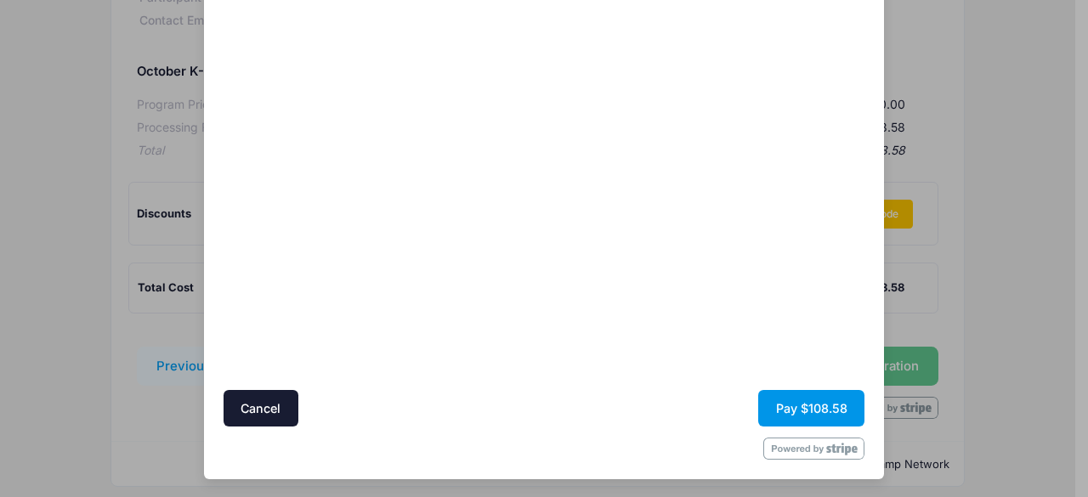
click at [844, 399] on button "Pay $108.58" at bounding box center [811, 408] width 106 height 37
